Goal: Transaction & Acquisition: Download file/media

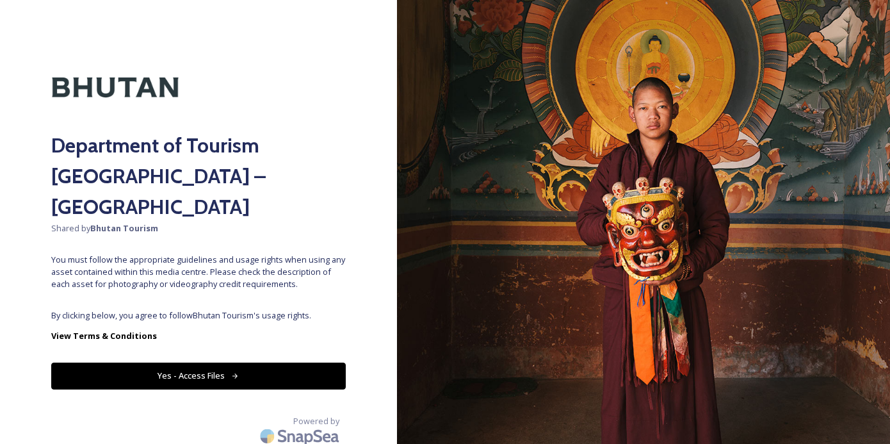
click at [218, 362] on button "Yes - Access Files" at bounding box center [198, 375] width 295 height 26
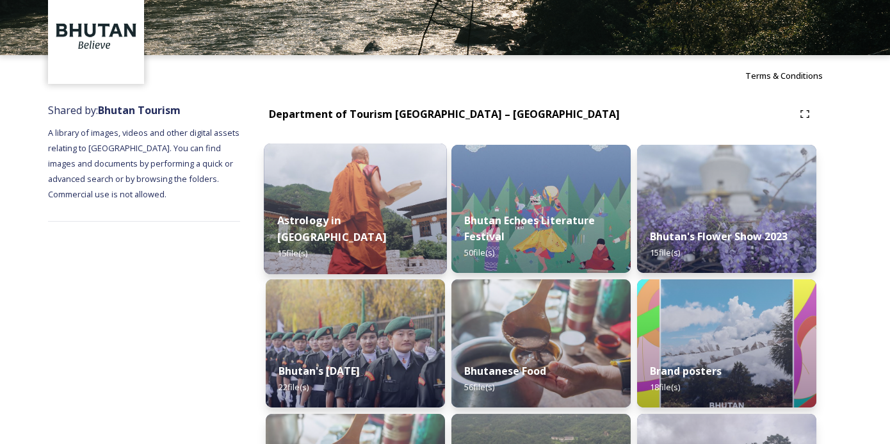
scroll to position [65, 0]
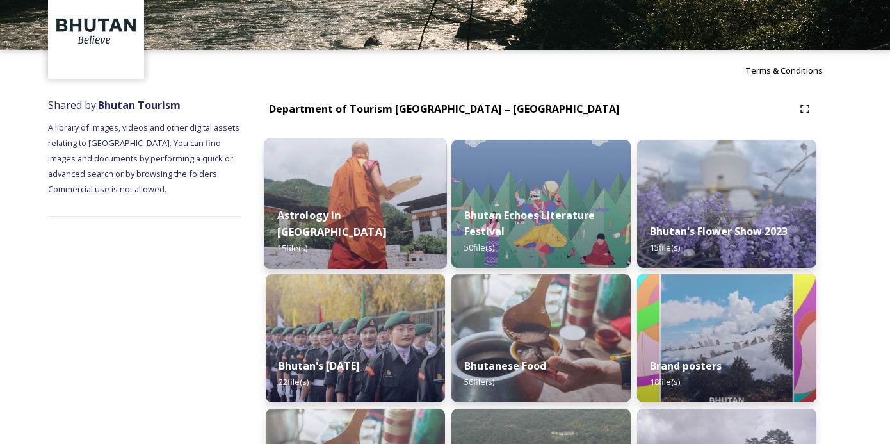
click at [354, 225] on strong "Astrology in [GEOGRAPHIC_DATA]" at bounding box center [331, 223] width 109 height 31
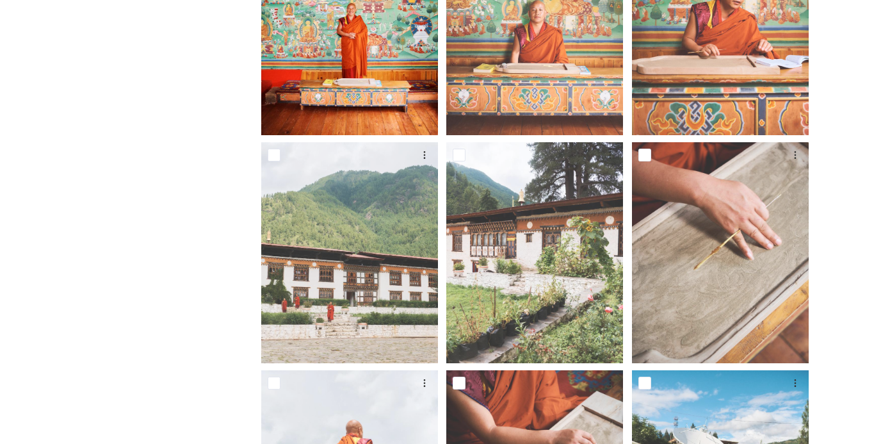
scroll to position [249, 0]
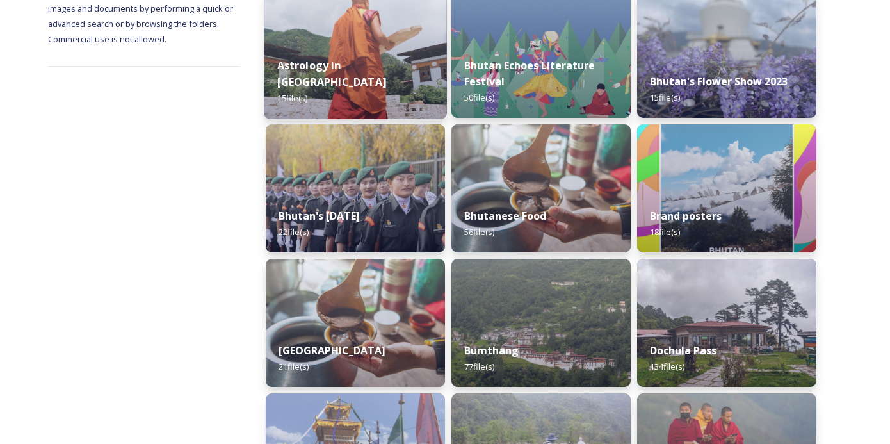
scroll to position [232, 0]
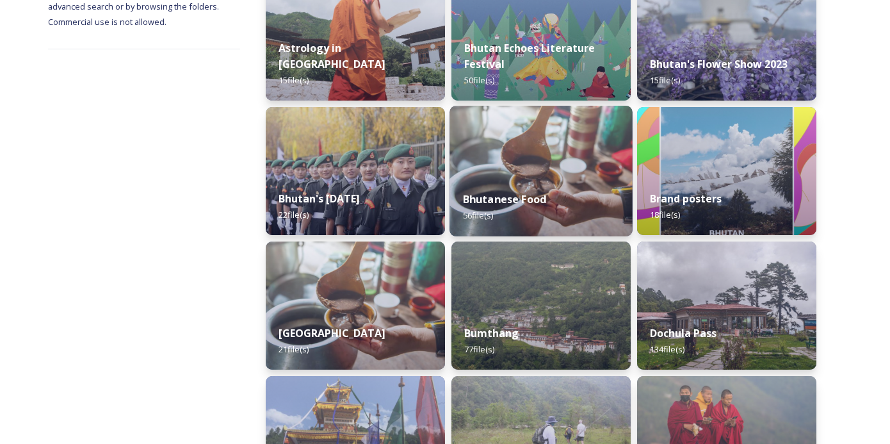
click at [539, 171] on img at bounding box center [541, 171] width 183 height 131
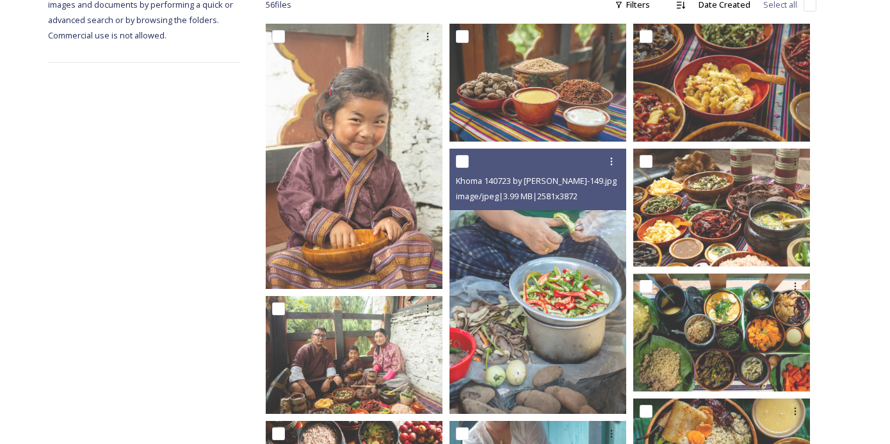
scroll to position [250, 0]
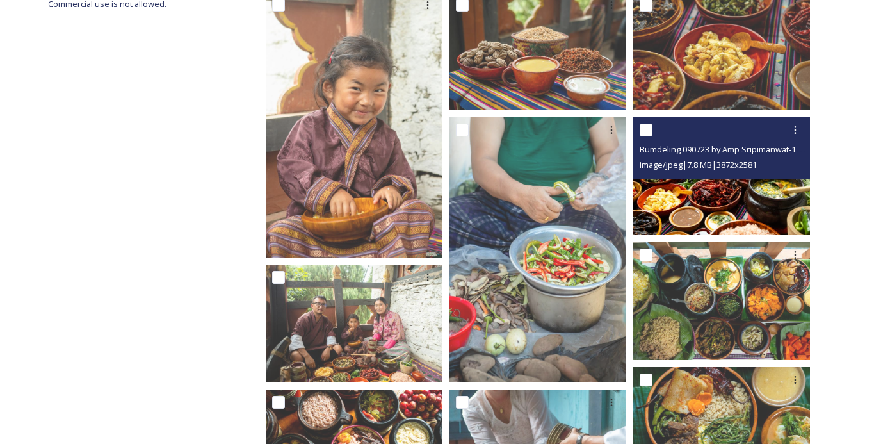
click at [709, 195] on img at bounding box center [721, 176] width 177 height 118
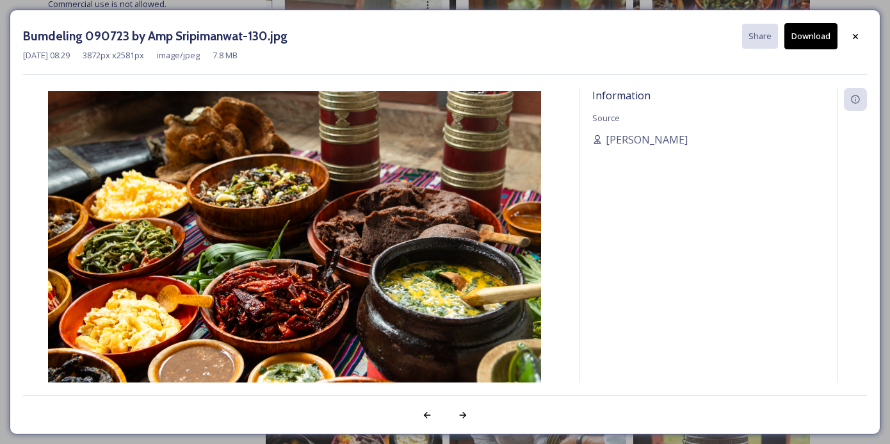
click at [811, 42] on button "Download" at bounding box center [810, 36] width 53 height 26
click at [854, 34] on icon at bounding box center [855, 36] width 10 height 10
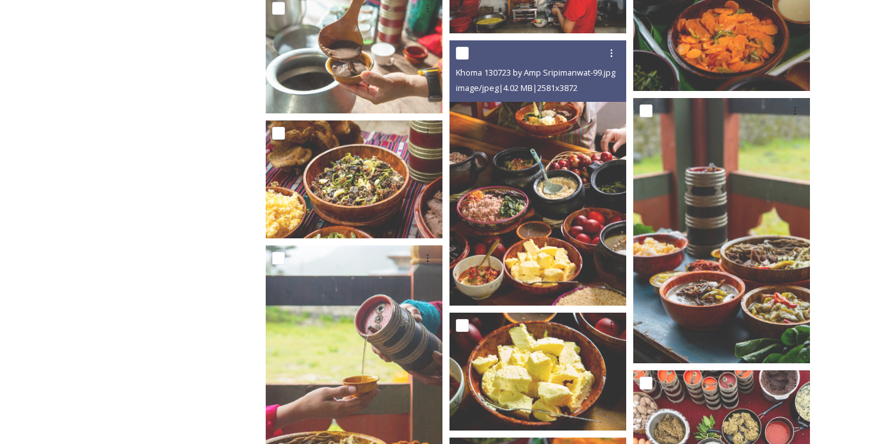
scroll to position [2191, 0]
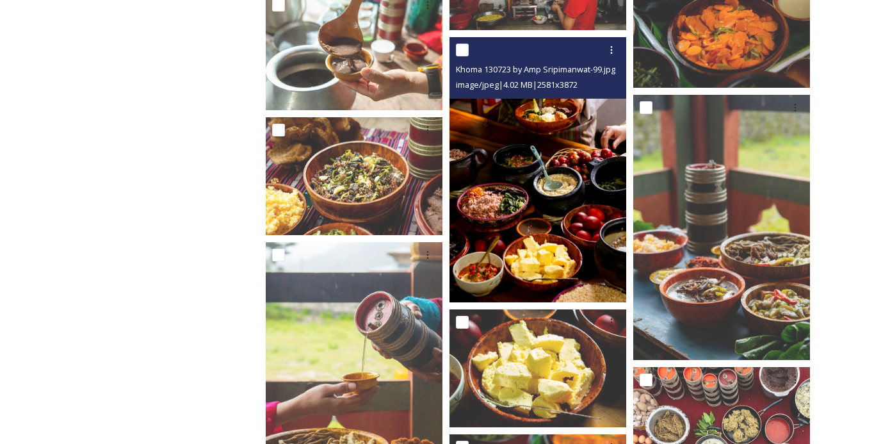
click at [551, 222] on img at bounding box center [538, 169] width 177 height 265
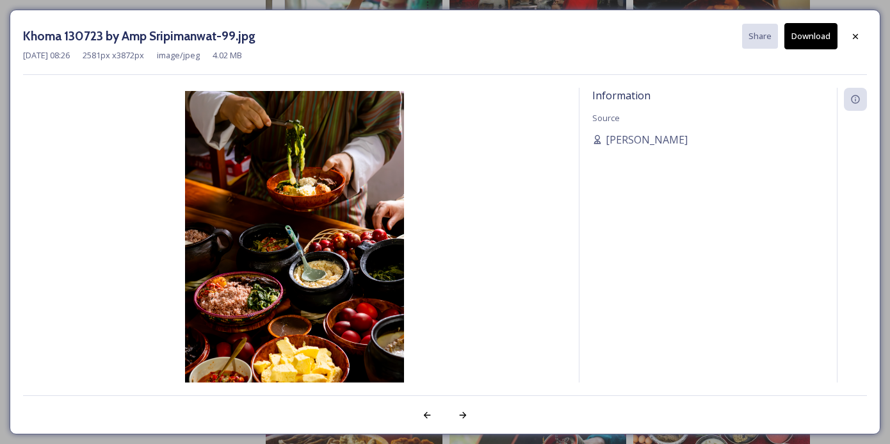
click at [818, 40] on button "Download" at bounding box center [810, 36] width 53 height 26
click at [451, 40] on div "Khoma 130723 by Amp Sripimanwat-99.jpg Share Download" at bounding box center [445, 36] width 844 height 26
click at [854, 34] on icon at bounding box center [855, 35] width 5 height 5
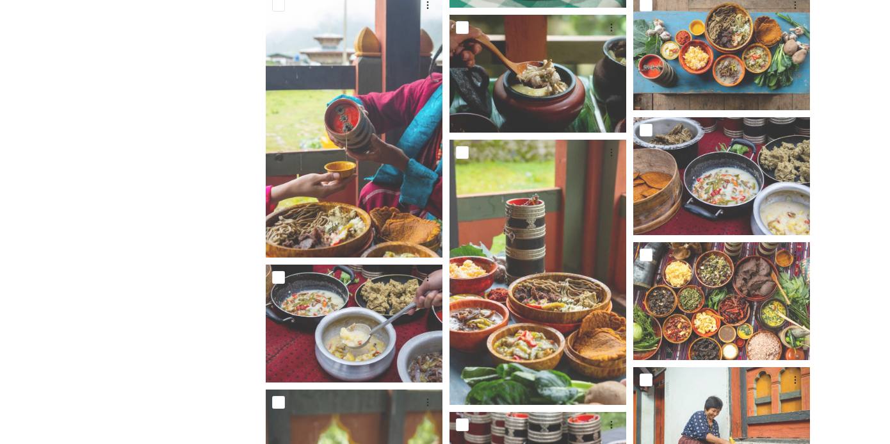
scroll to position [996, 0]
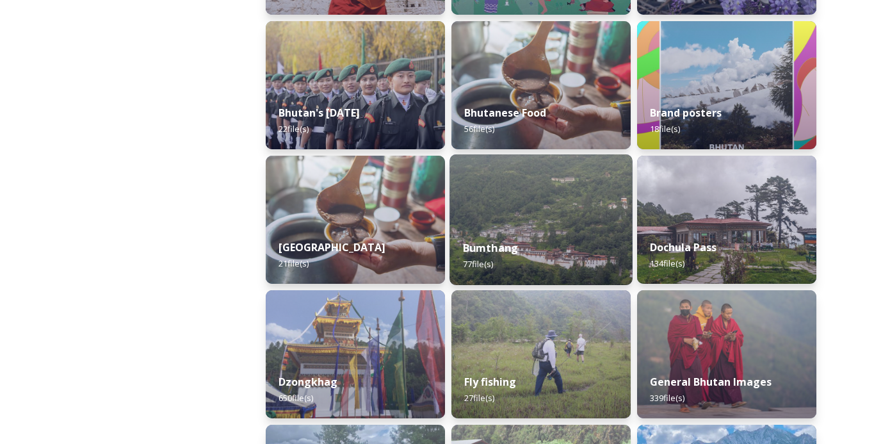
scroll to position [323, 0]
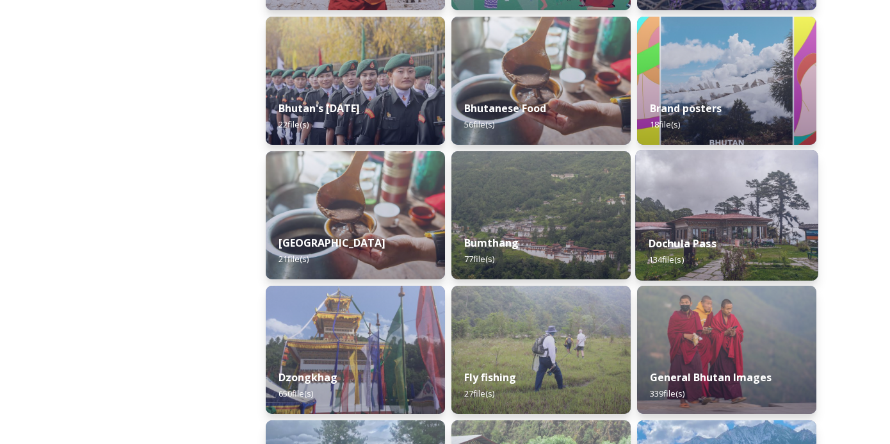
click at [713, 233] on div "Dochula Pass 134 file(s)" at bounding box center [726, 251] width 183 height 58
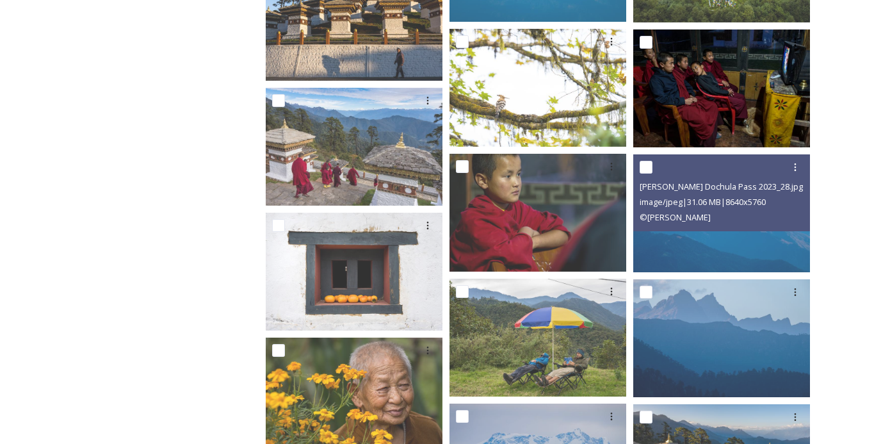
scroll to position [2146, 0]
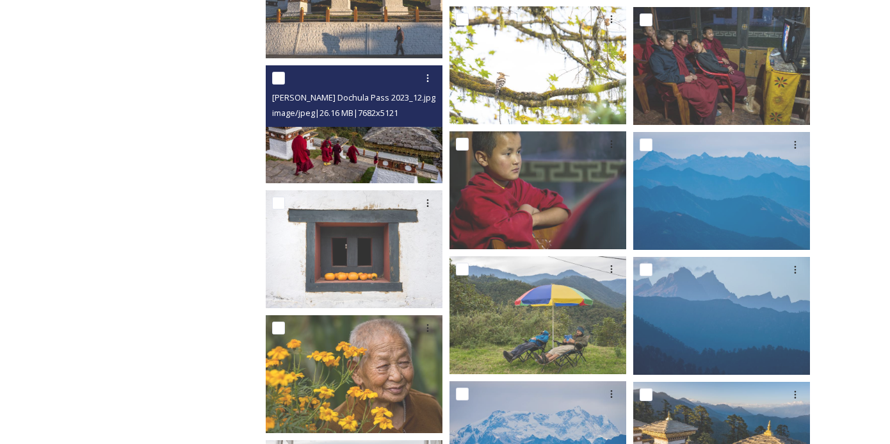
click at [369, 141] on img at bounding box center [354, 124] width 177 height 118
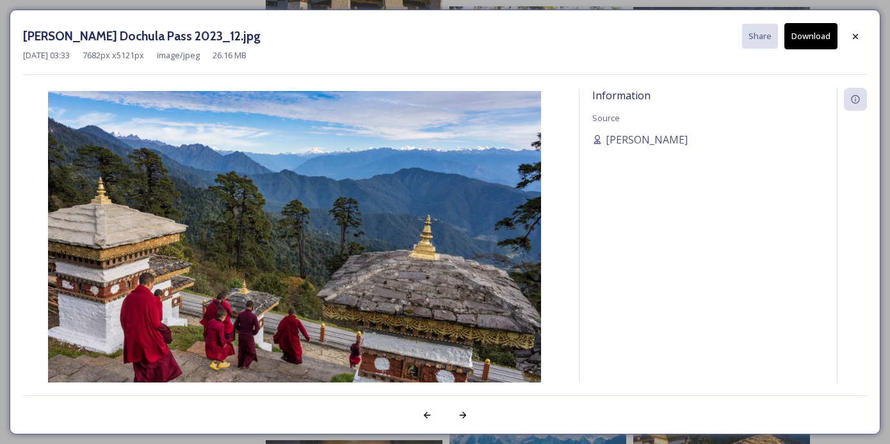
click at [818, 36] on button "Download" at bounding box center [810, 36] width 53 height 26
click at [341, 157] on img at bounding box center [294, 255] width 543 height 328
click at [857, 35] on icon at bounding box center [855, 36] width 10 height 10
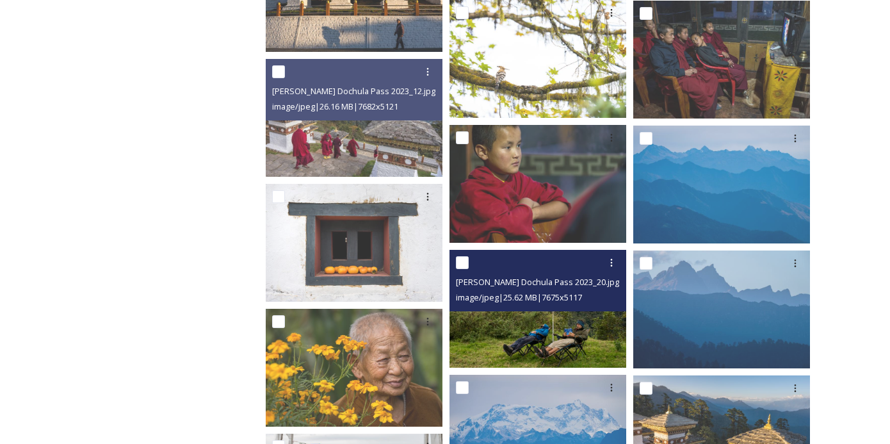
scroll to position [2152, 0]
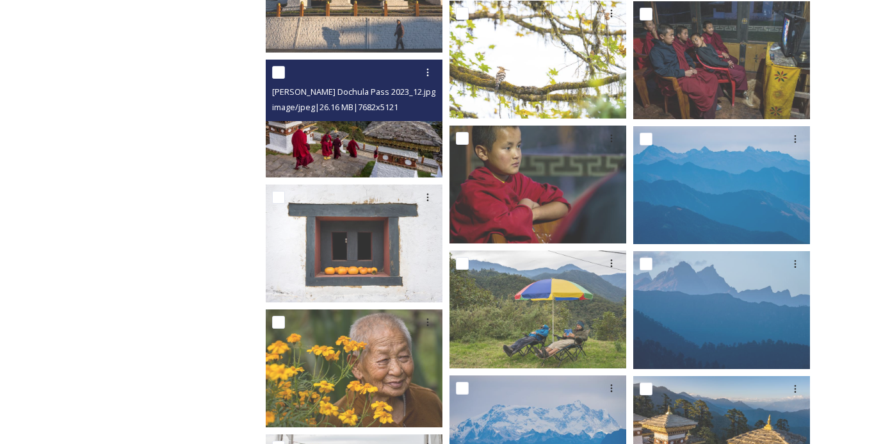
click at [320, 143] on img at bounding box center [354, 119] width 177 height 118
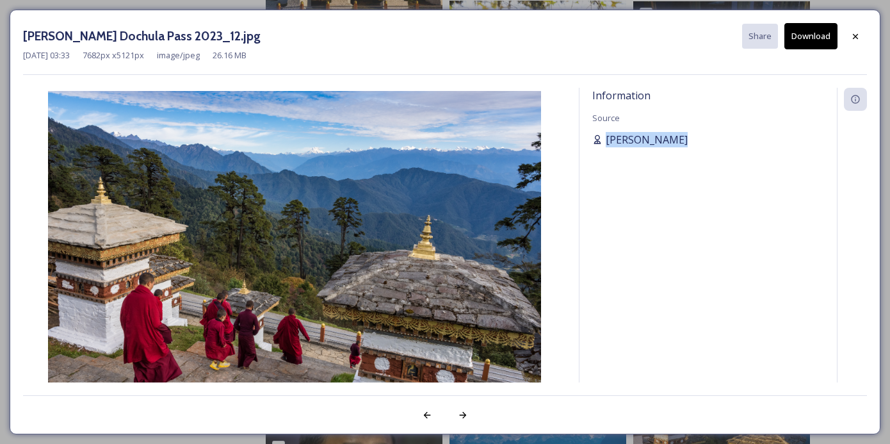
drag, startPoint x: 673, startPoint y: 138, endPoint x: 607, endPoint y: 136, distance: 66.0
click at [607, 136] on span "[PERSON_NAME]" at bounding box center [647, 139] width 82 height 15
copy span "[PERSON_NAME]"
click at [856, 35] on icon at bounding box center [855, 35] width 5 height 5
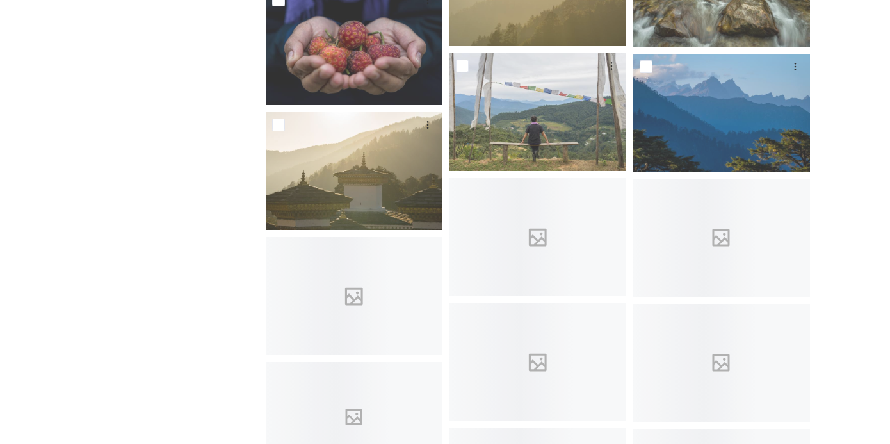
scroll to position [2970, 0]
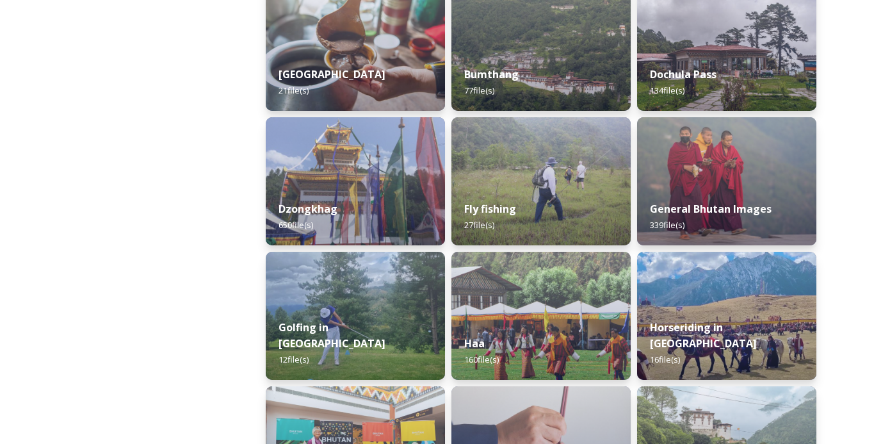
scroll to position [490, 0]
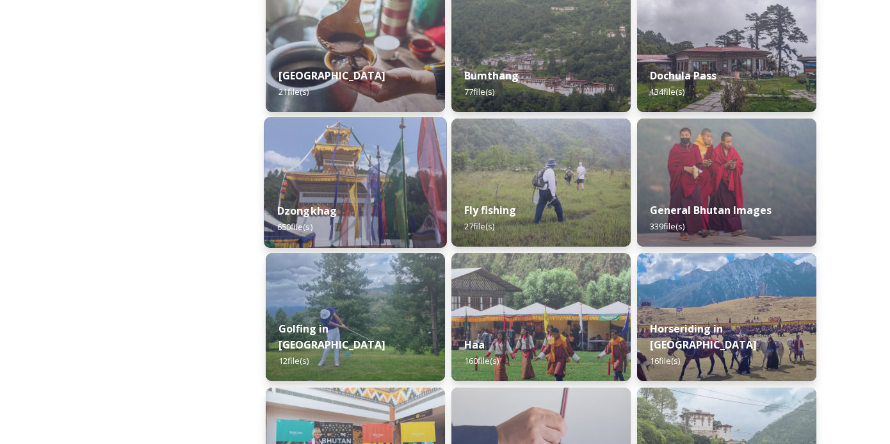
click at [355, 177] on img at bounding box center [355, 182] width 183 height 131
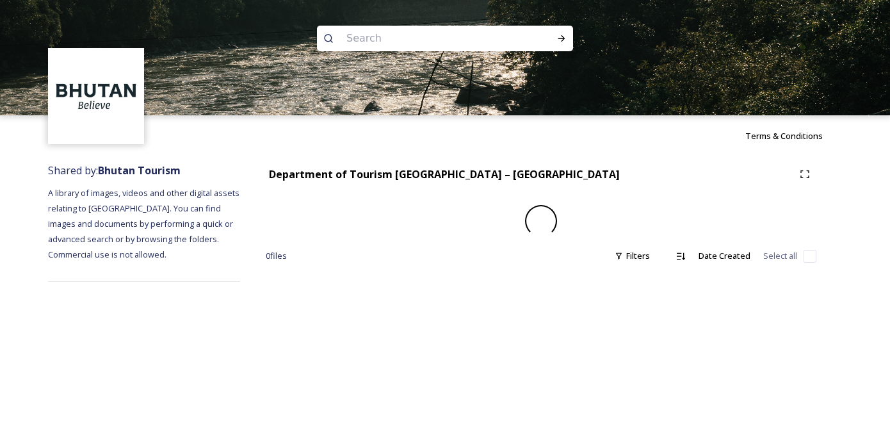
click at [355, 177] on strong "Department of Tourism [GEOGRAPHIC_DATA] – [GEOGRAPHIC_DATA]" at bounding box center [444, 174] width 351 height 14
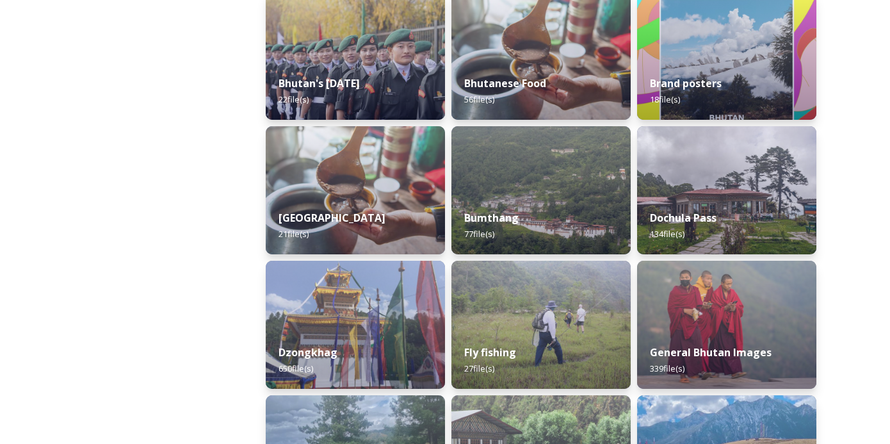
scroll to position [337, 0]
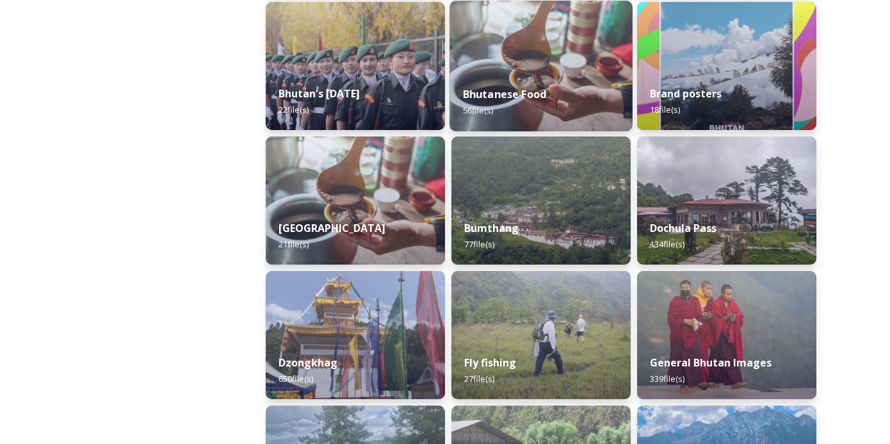
click at [585, 70] on img at bounding box center [541, 66] width 183 height 131
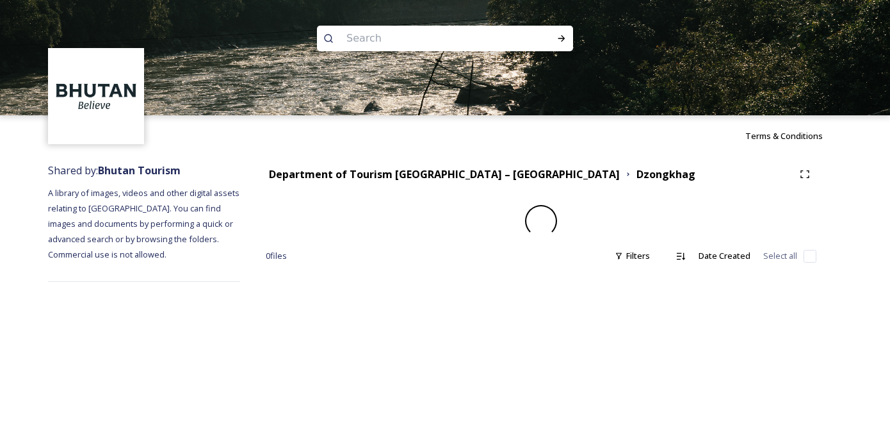
click at [585, 70] on img at bounding box center [445, 57] width 890 height 115
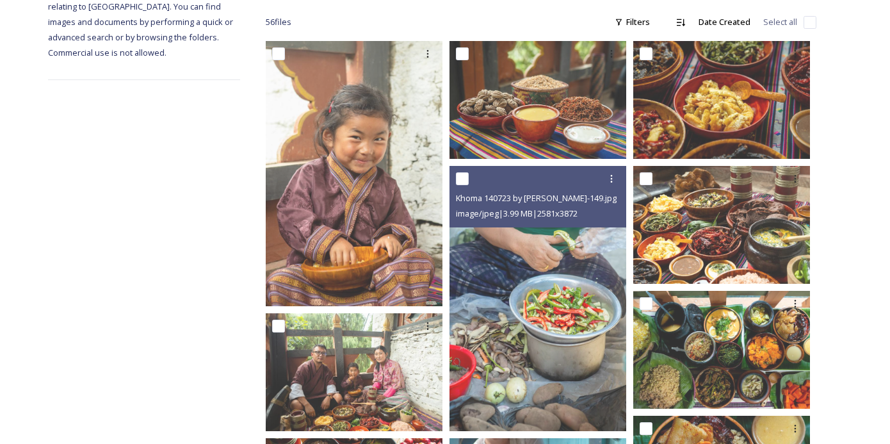
scroll to position [344, 0]
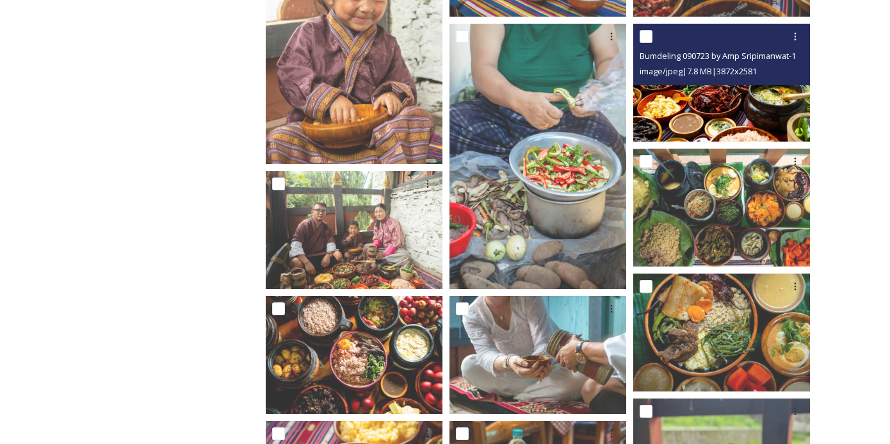
click at [718, 88] on img at bounding box center [721, 83] width 177 height 118
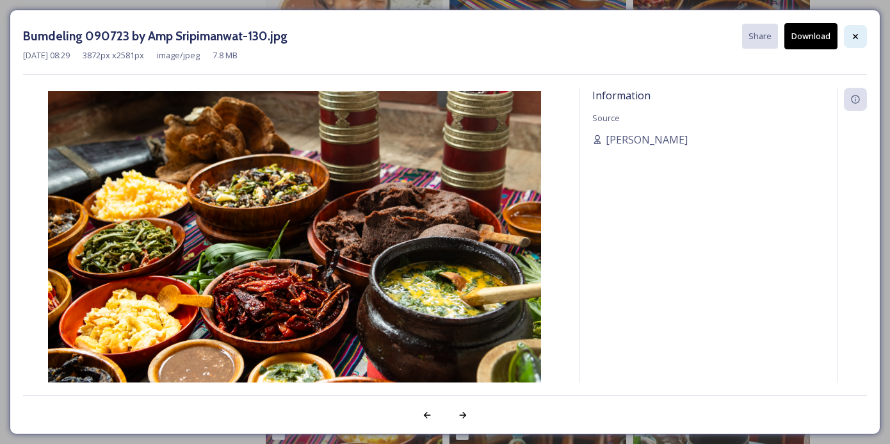
click at [851, 37] on icon at bounding box center [855, 36] width 10 height 10
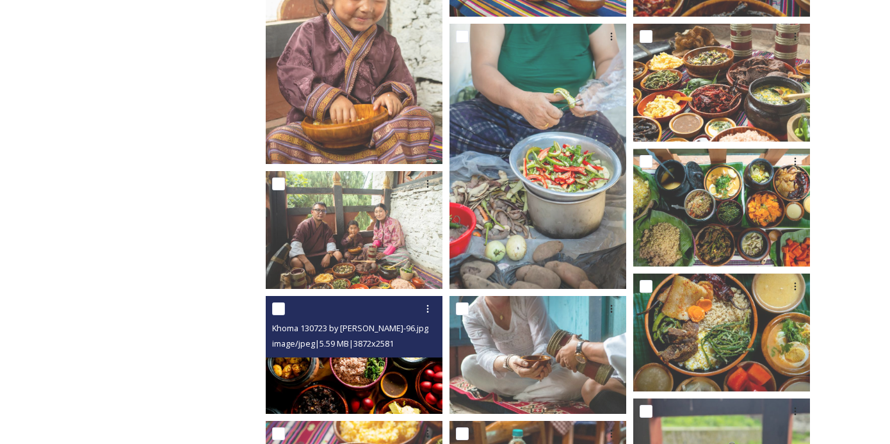
click at [401, 375] on img at bounding box center [354, 355] width 177 height 118
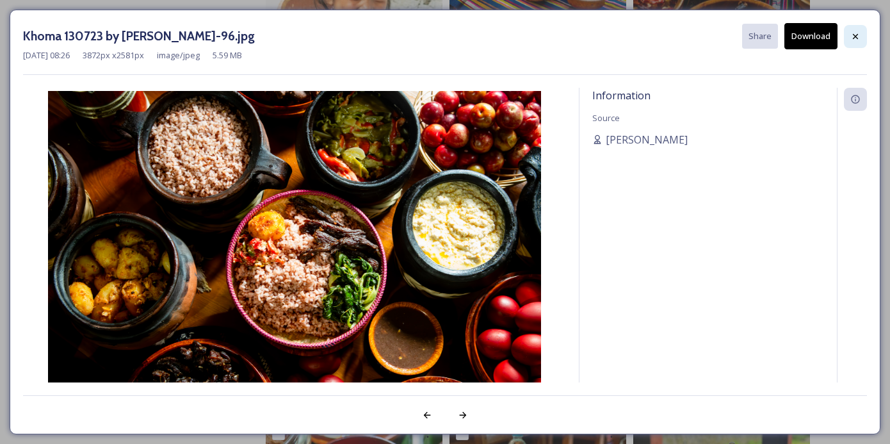
click at [855, 31] on icon at bounding box center [855, 36] width 10 height 10
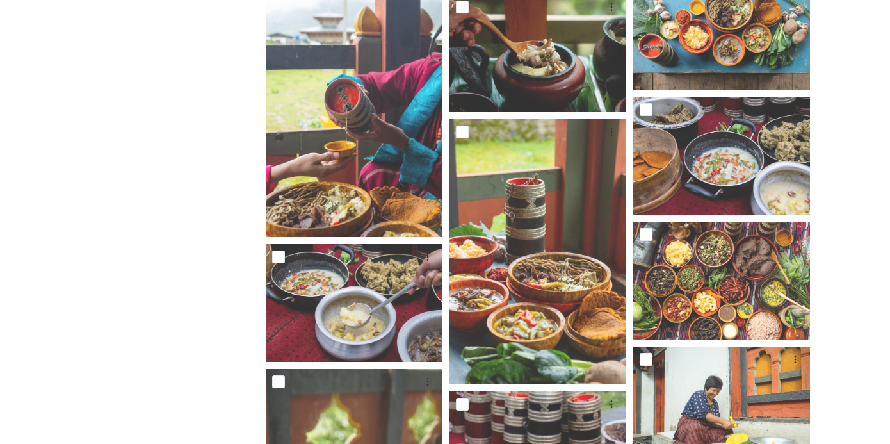
scroll to position [1053, 0]
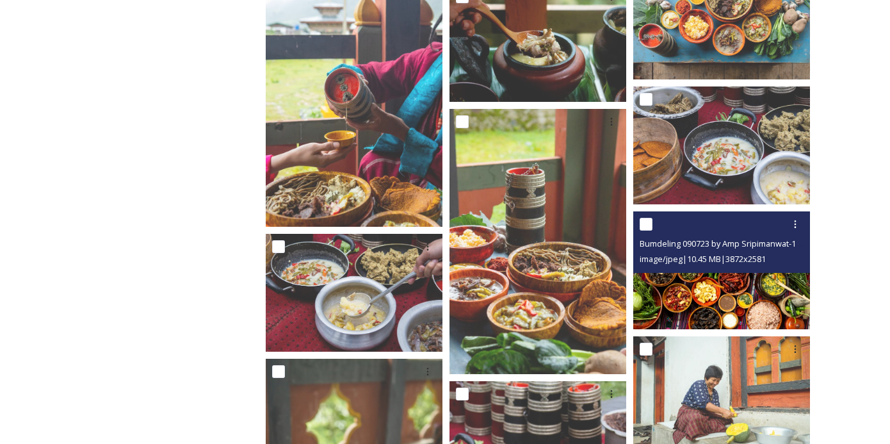
click at [714, 252] on div "image/jpeg | 10.45 MB | 3872 x 2581" at bounding box center [723, 258] width 167 height 15
click at [686, 295] on img at bounding box center [721, 270] width 177 height 118
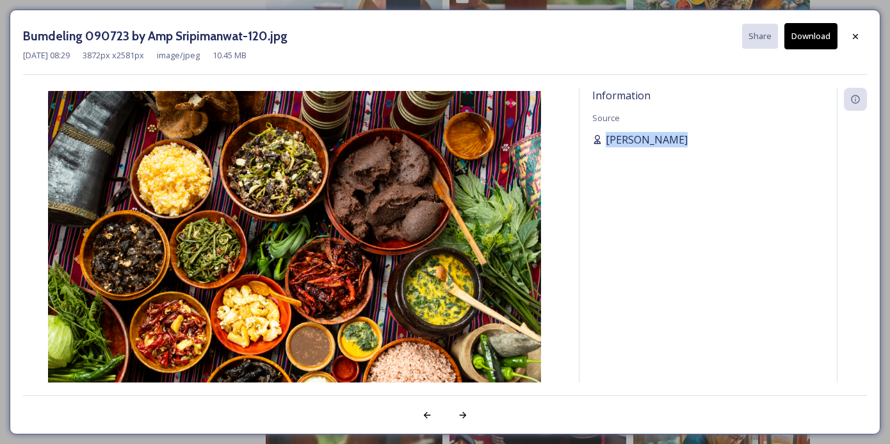
drag, startPoint x: 677, startPoint y: 140, endPoint x: 606, endPoint y: 134, distance: 71.3
click at [606, 134] on div "[PERSON_NAME]" at bounding box center [708, 139] width 232 height 15
copy span "[PERSON_NAME]"
click at [860, 36] on icon at bounding box center [855, 36] width 10 height 10
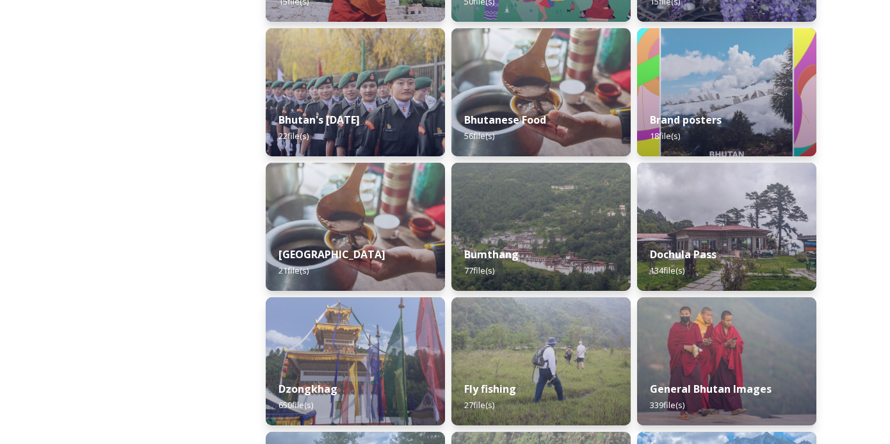
scroll to position [311, 0]
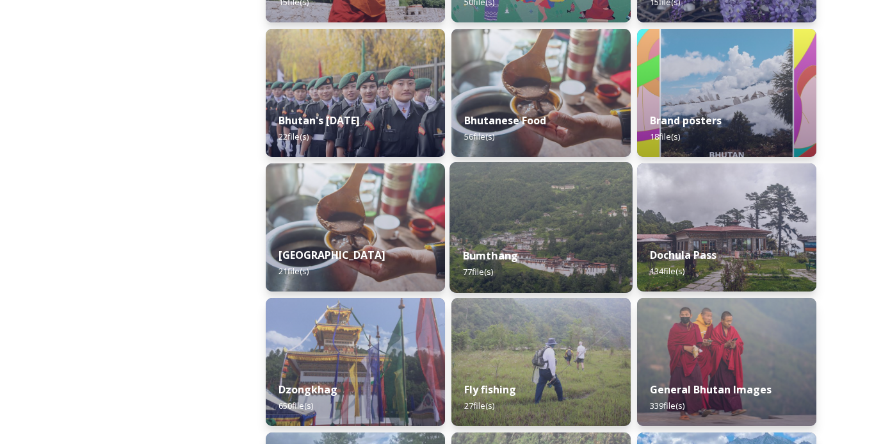
click at [551, 220] on img at bounding box center [541, 227] width 183 height 131
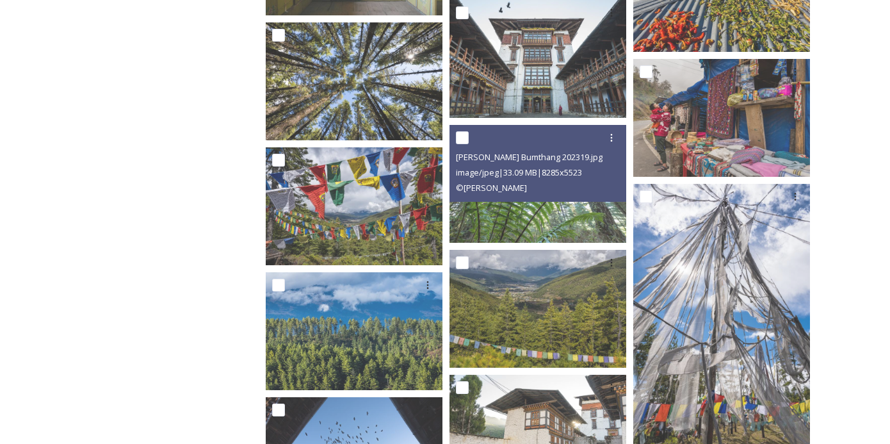
scroll to position [2252, 0]
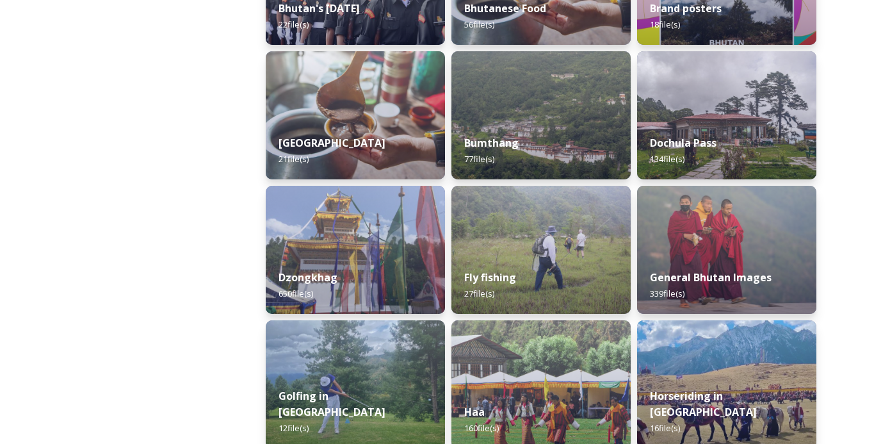
scroll to position [426, 0]
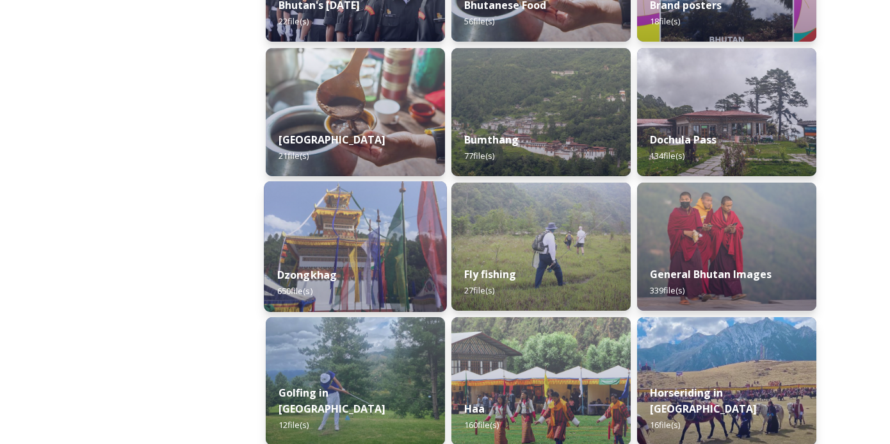
click at [355, 241] on img at bounding box center [355, 246] width 183 height 131
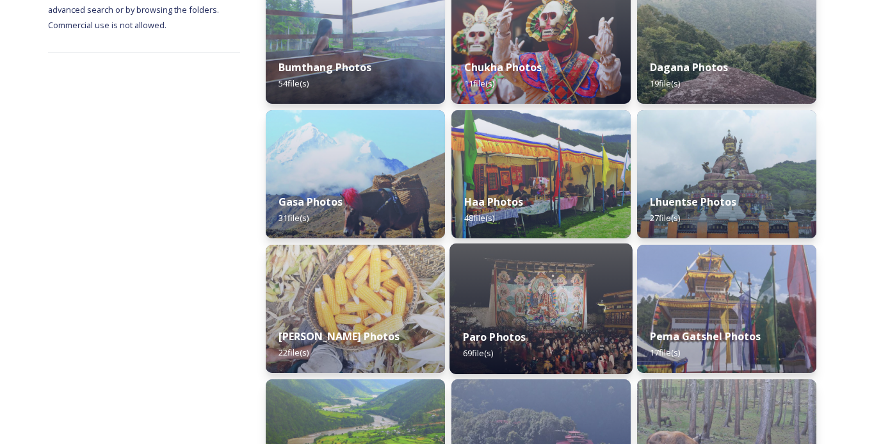
scroll to position [220, 0]
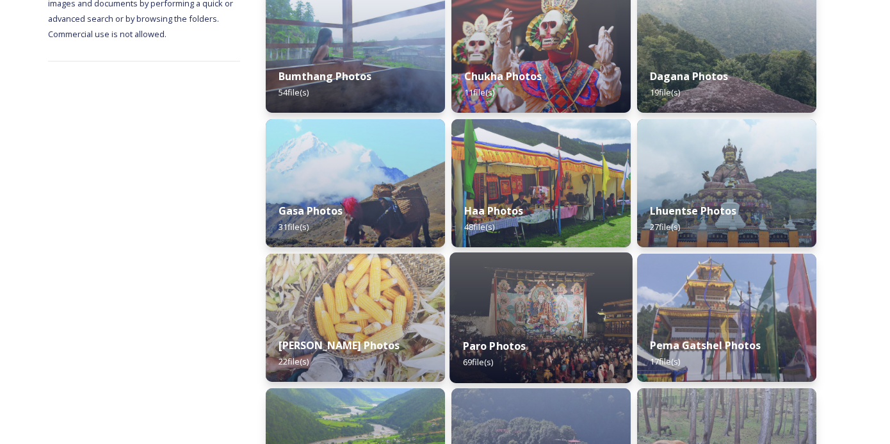
click at [530, 290] on img at bounding box center [541, 317] width 183 height 131
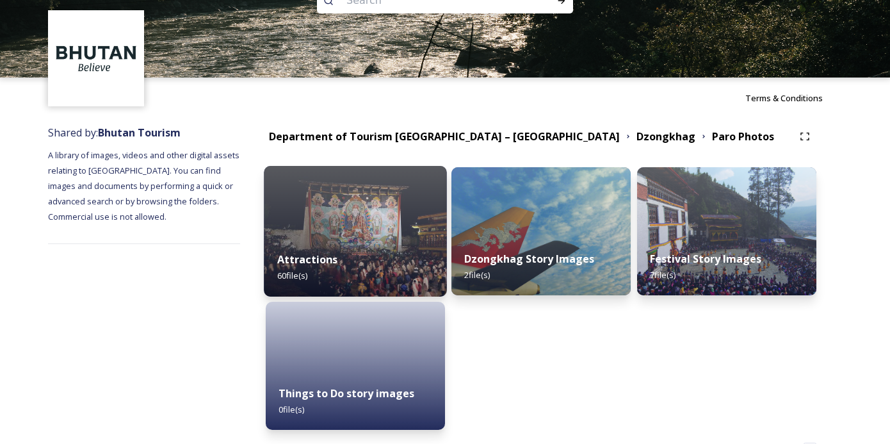
scroll to position [42, 0]
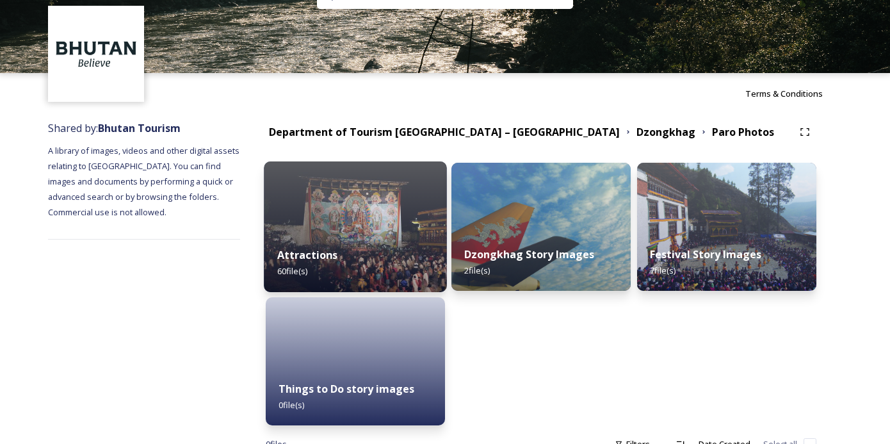
click at [383, 238] on div "Attractions 60 file(s)" at bounding box center [355, 263] width 183 height 58
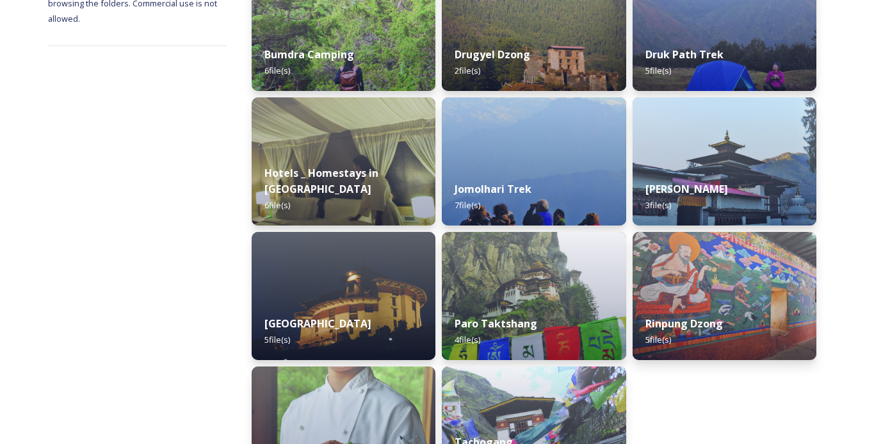
scroll to position [265, 0]
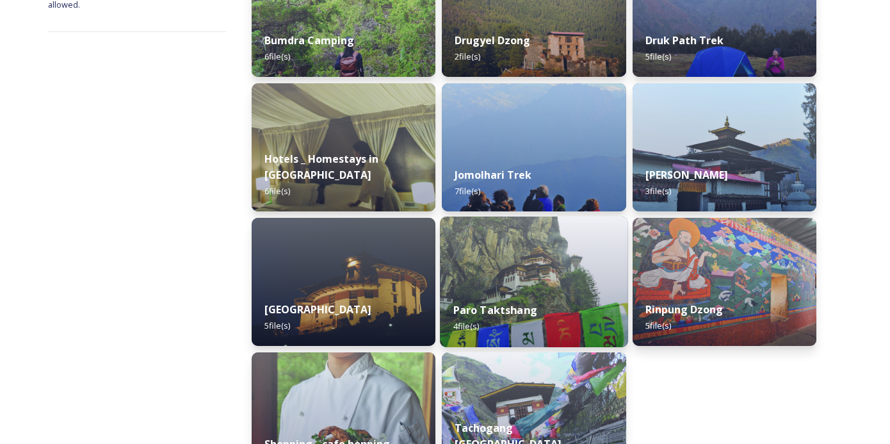
click at [523, 257] on img at bounding box center [534, 281] width 188 height 131
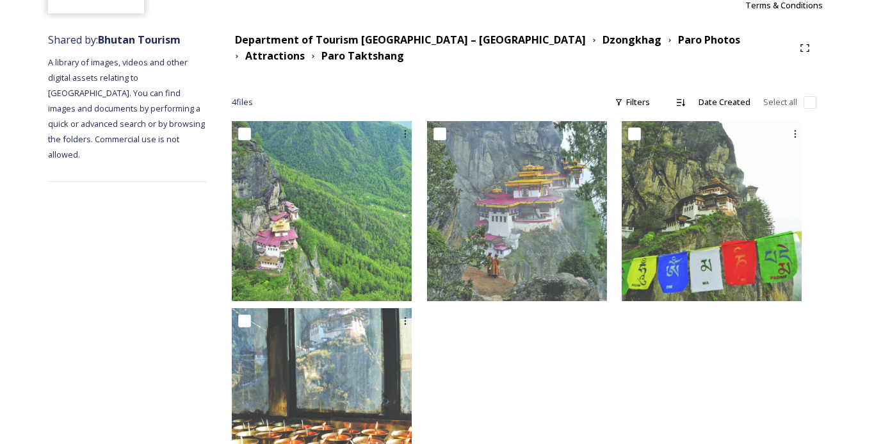
scroll to position [118, 0]
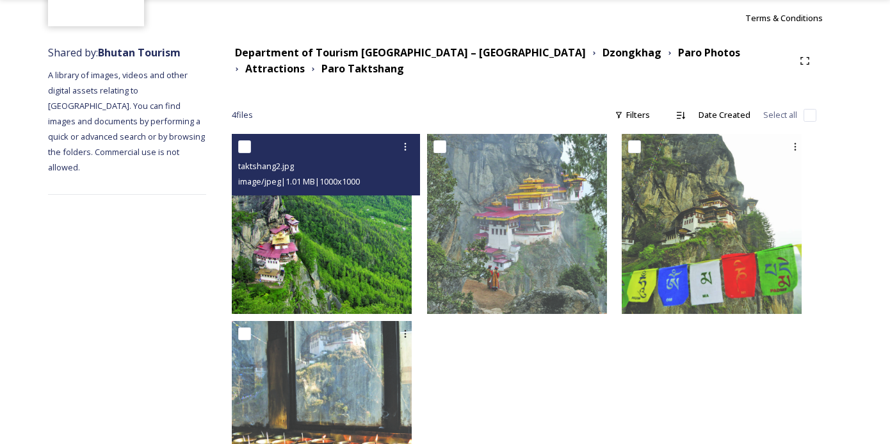
click at [378, 213] on img at bounding box center [322, 224] width 180 height 180
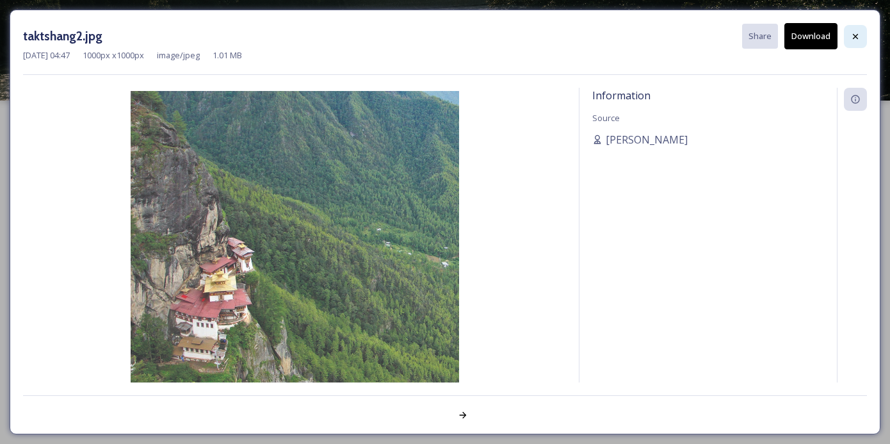
click at [853, 37] on icon at bounding box center [855, 36] width 10 height 10
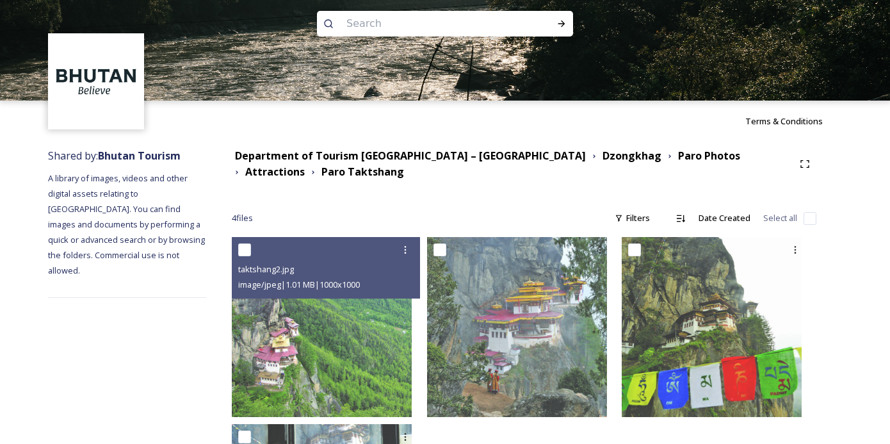
scroll to position [118, 0]
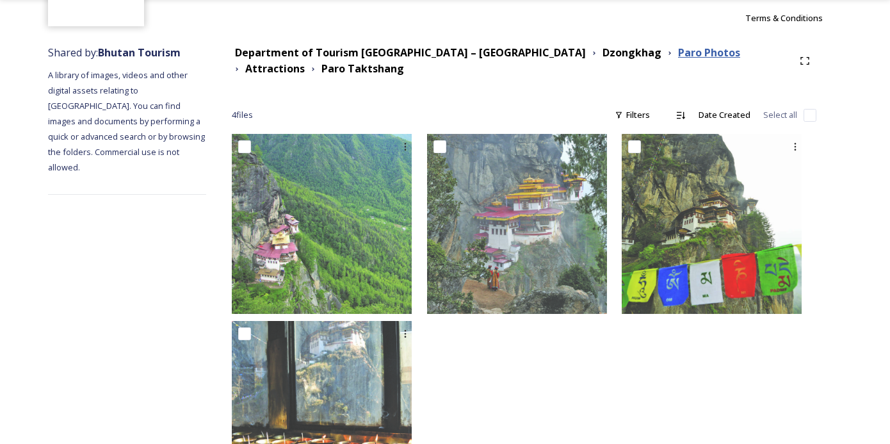
click at [678, 50] on strong "Paro Photos" at bounding box center [709, 52] width 62 height 14
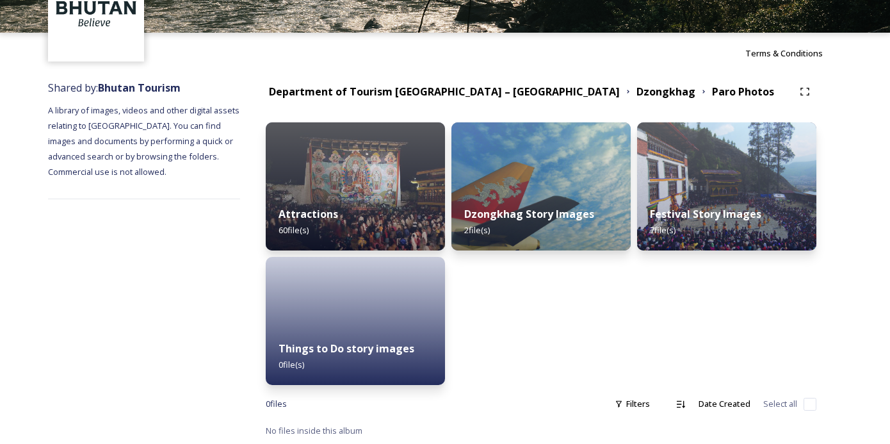
scroll to position [83, 0]
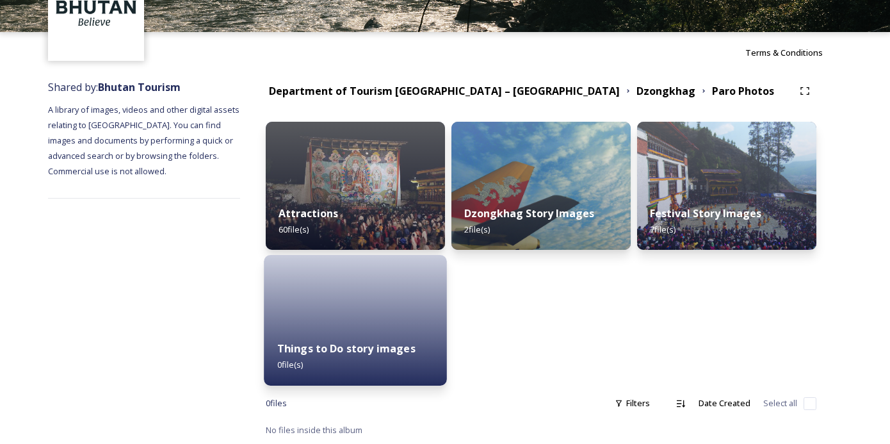
click at [363, 312] on div at bounding box center [355, 320] width 183 height 131
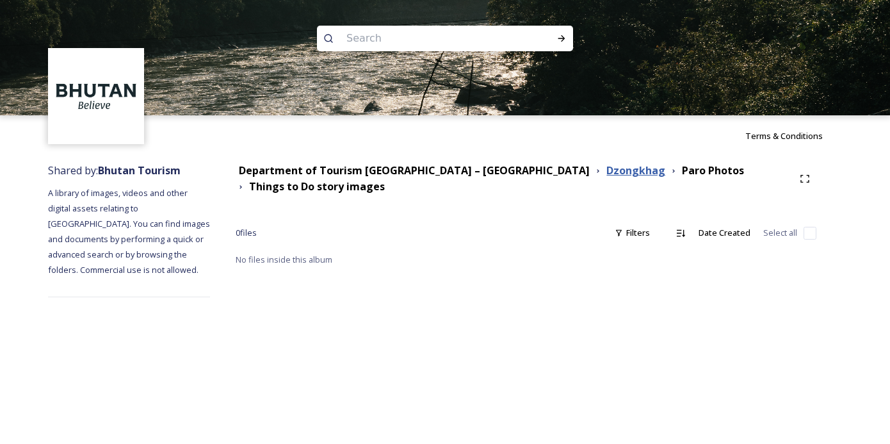
click at [606, 168] on strong "Dzongkhag" at bounding box center [635, 170] width 59 height 14
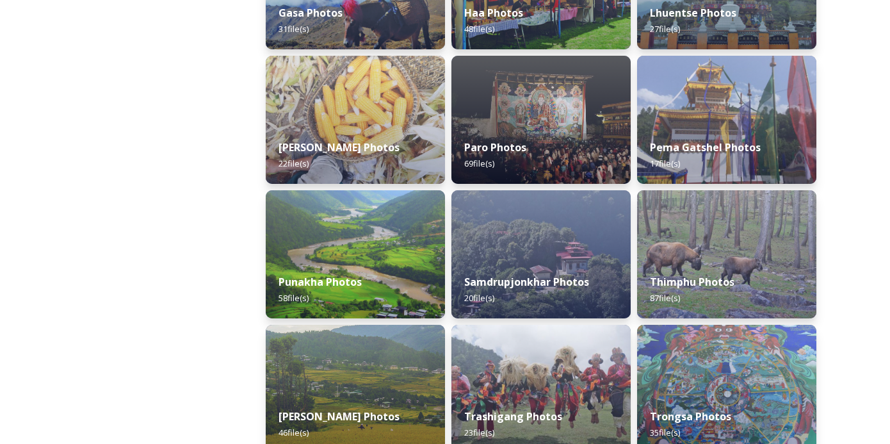
scroll to position [423, 0]
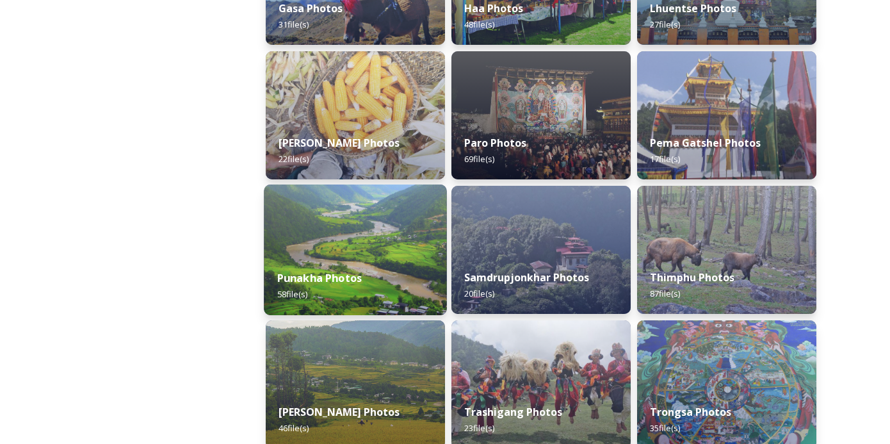
click at [366, 255] on img at bounding box center [355, 249] width 183 height 131
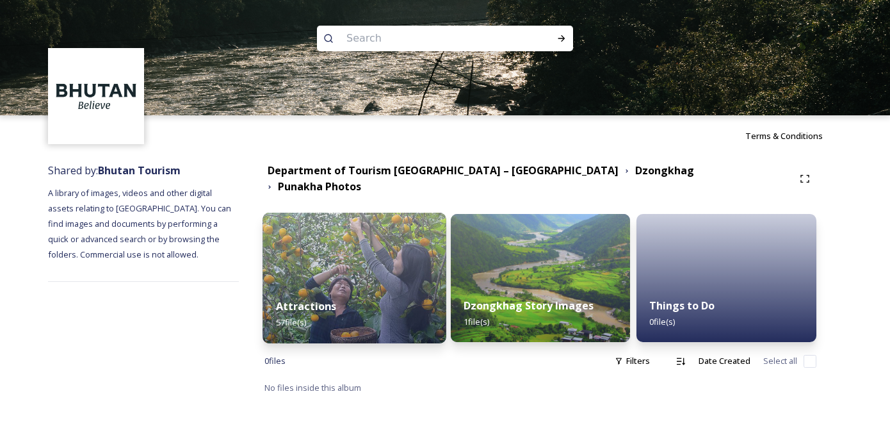
click at [366, 251] on img at bounding box center [354, 278] width 183 height 131
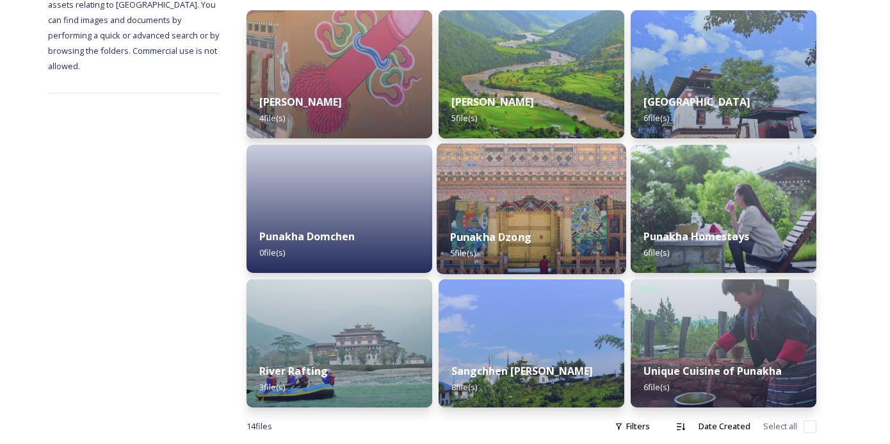
scroll to position [207, 0]
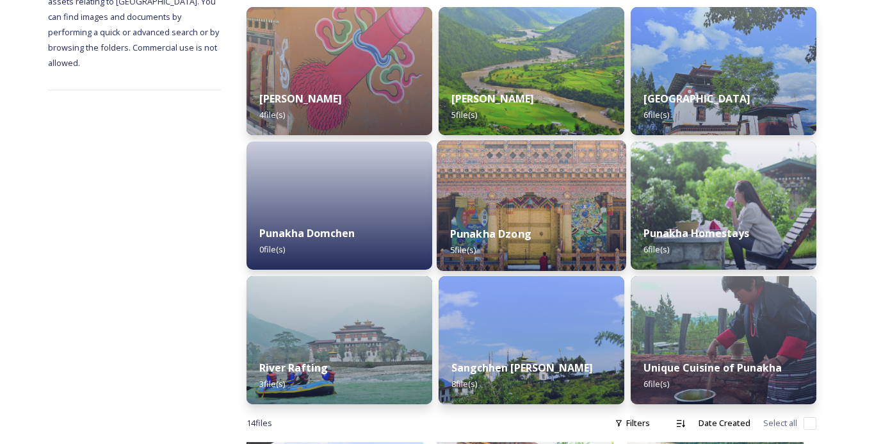
click at [524, 197] on img at bounding box center [532, 205] width 190 height 131
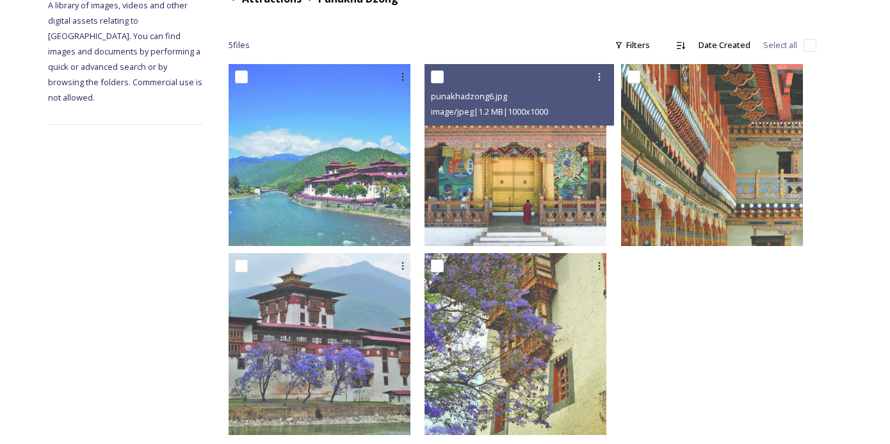
scroll to position [206, 0]
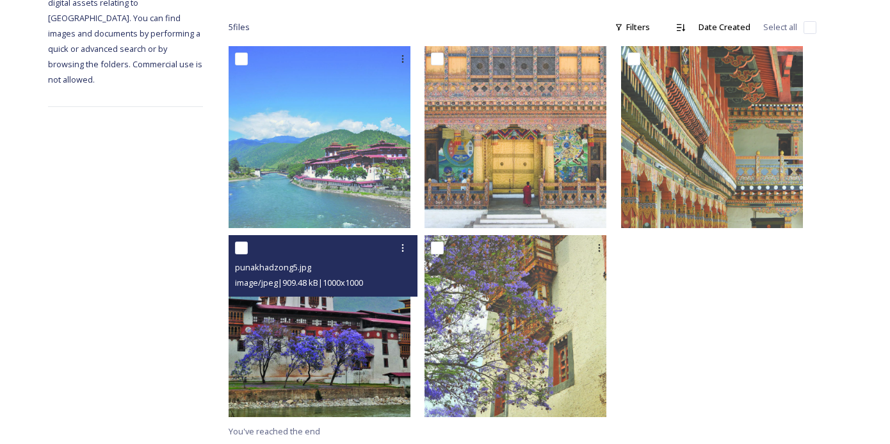
click at [387, 304] on img at bounding box center [320, 326] width 182 height 182
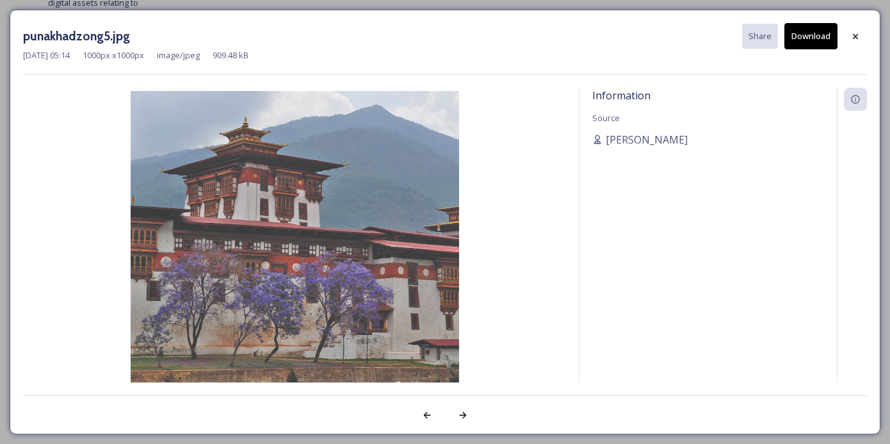
click at [793, 179] on div "Information Source [PERSON_NAME]" at bounding box center [707, 252] width 257 height 328
click at [854, 34] on icon at bounding box center [855, 35] width 5 height 5
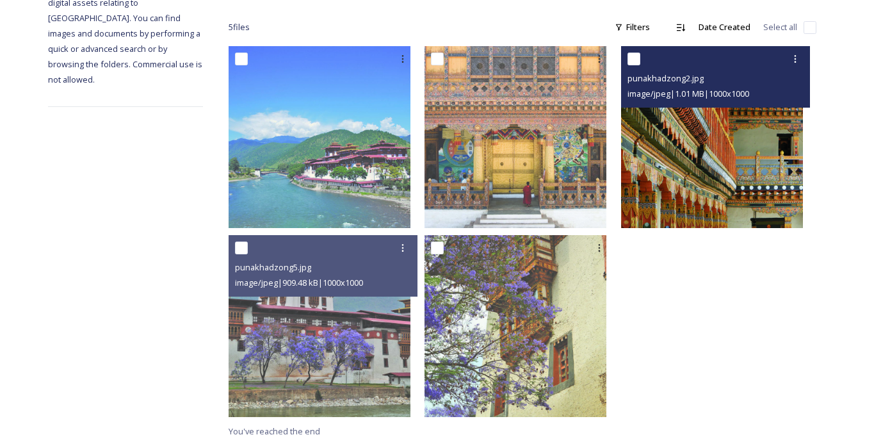
click at [740, 126] on img at bounding box center [712, 137] width 182 height 182
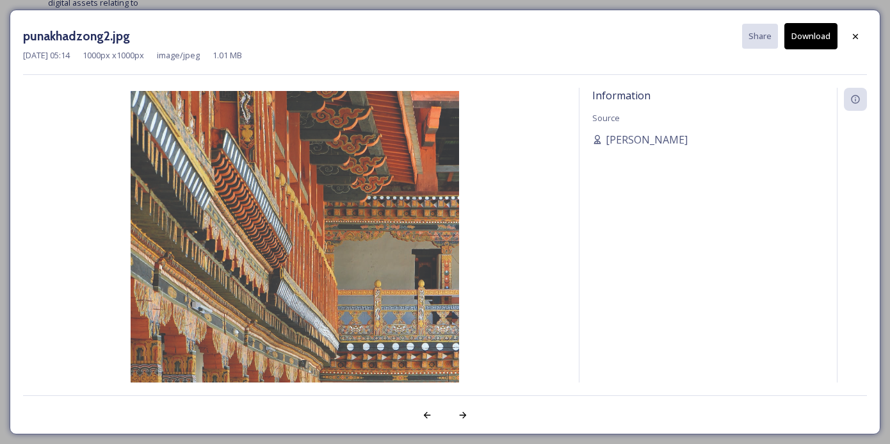
click at [770, 166] on div "Information Source [PERSON_NAME]" at bounding box center [707, 252] width 257 height 328
click at [368, 213] on img at bounding box center [294, 255] width 543 height 328
click at [822, 36] on button "Download" at bounding box center [810, 36] width 53 height 26
drag, startPoint x: 100, startPoint y: 40, endPoint x: -15, endPoint y: 38, distance: 115.3
click at [0, 38] on html "Terms & Conditions Shared by: Bhutan Tourism A library of images, videos and ot…" at bounding box center [445, 119] width 890 height 651
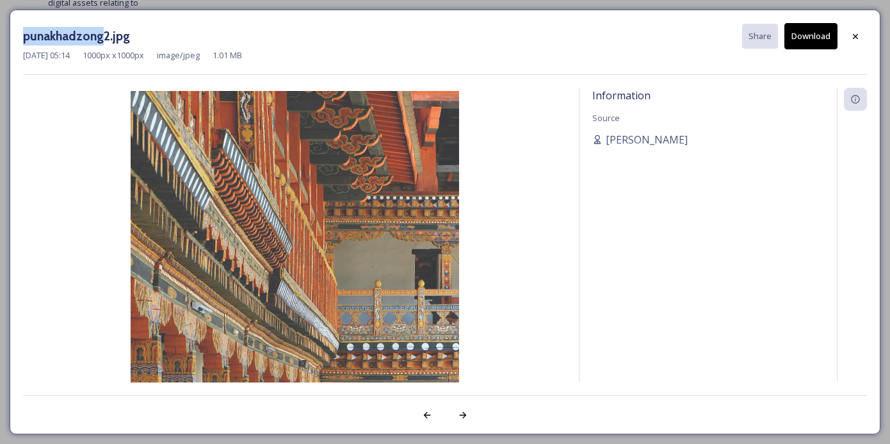
copy div "advanced search or by browsing the folders. Commercial use is not allowed. Depa…"
